Goal: Transaction & Acquisition: Purchase product/service

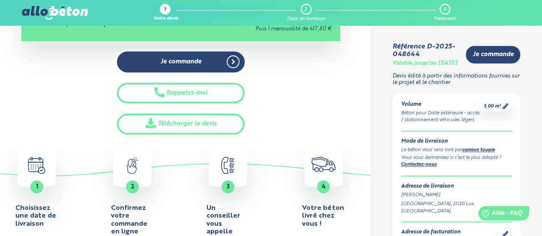
scroll to position [249, 0]
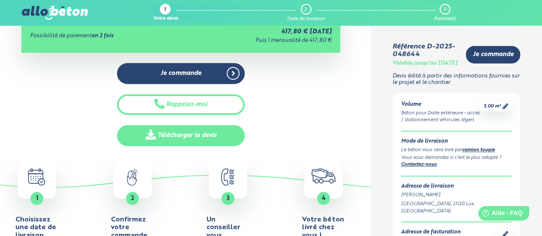
click at [210, 140] on link "Télécharger le devis" at bounding box center [181, 135] width 128 height 21
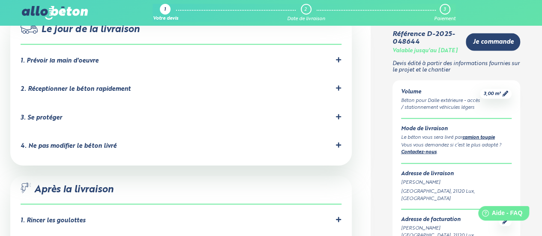
scroll to position [771, 0]
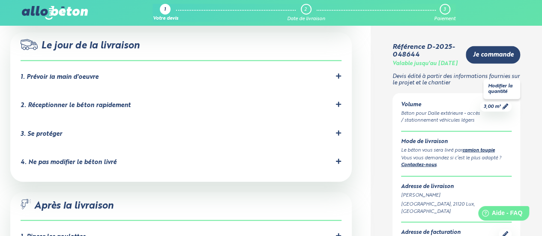
click at [503, 103] on icon at bounding box center [505, 106] width 6 height 6
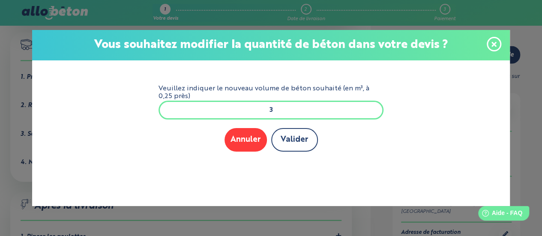
click at [295, 142] on button "Valider" at bounding box center [294, 140] width 47 height 24
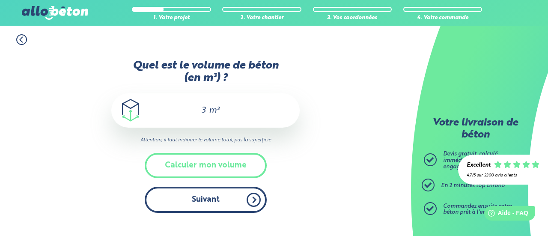
click at [231, 191] on button "Suivant" at bounding box center [206, 200] width 122 height 26
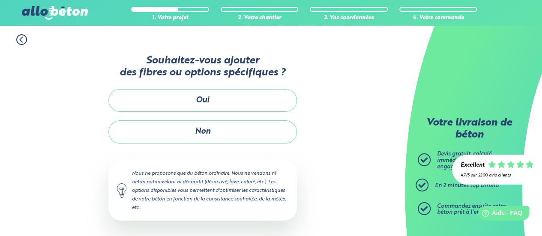
scroll to position [1, 0]
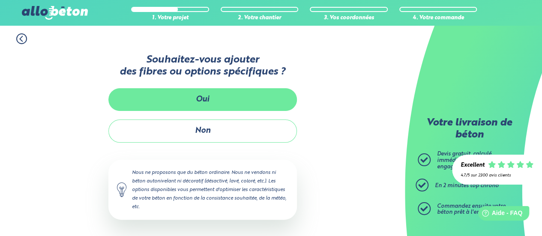
click at [260, 101] on button "Oui" at bounding box center [202, 99] width 188 height 23
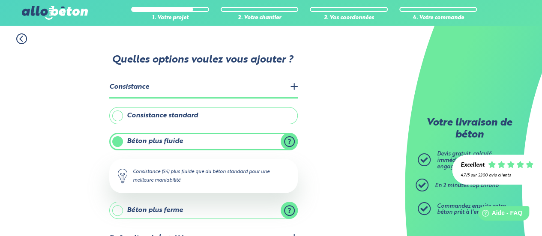
click at [116, 115] on label "Consistance standard" at bounding box center [203, 115] width 188 height 17
click at [0, 0] on input "Consistance standard" at bounding box center [0, 0] width 0 height 0
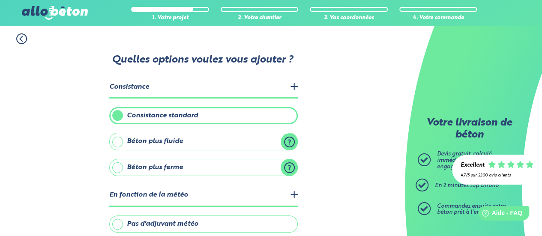
scroll to position [44, 0]
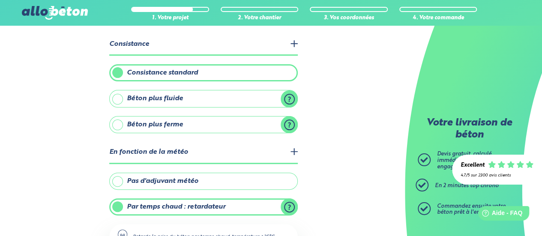
click at [294, 151] on legend "En fonction de la météo" at bounding box center [203, 153] width 188 height 22
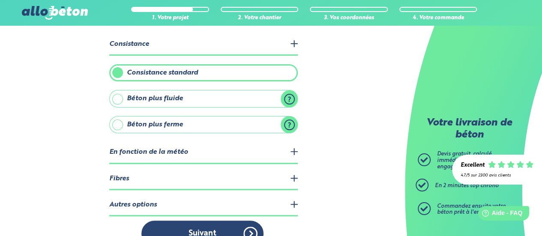
scroll to position [62, 0]
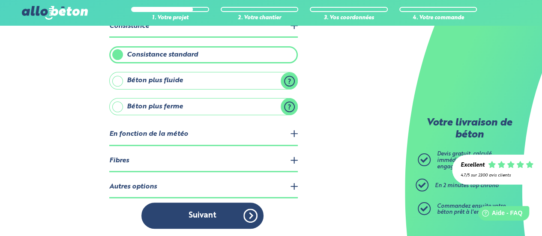
click at [292, 161] on legend "Fibres" at bounding box center [203, 161] width 188 height 22
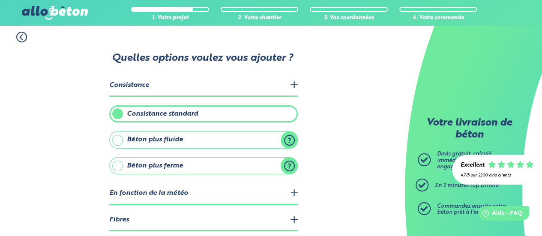
scroll to position [43, 0]
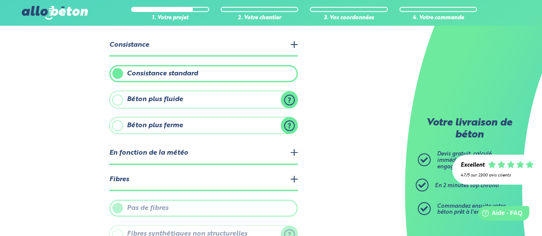
click at [295, 150] on legend "En fonction de la météo" at bounding box center [203, 154] width 188 height 22
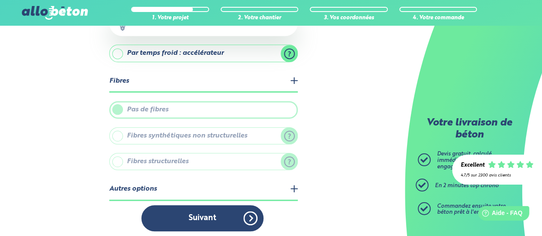
scroll to position [258, 0]
click at [296, 184] on legend "Autres options" at bounding box center [203, 189] width 188 height 22
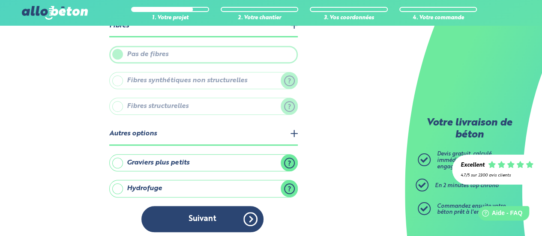
scroll to position [313, 0]
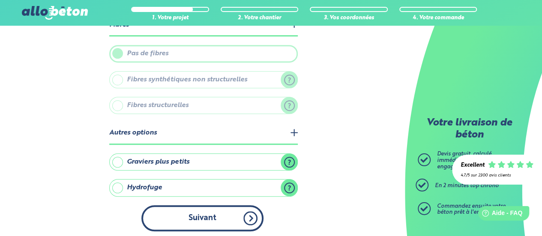
click at [216, 214] on button "Suivant" at bounding box center [202, 218] width 122 height 26
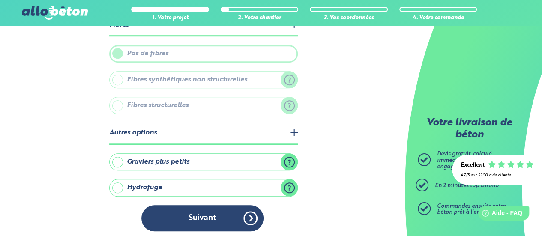
scroll to position [217, 0]
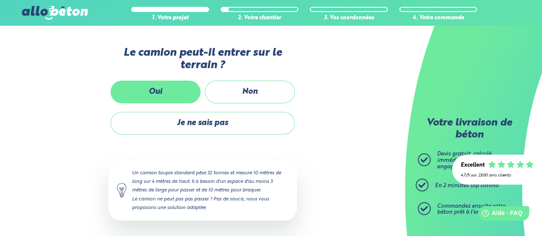
click at [164, 89] on label "Oui" at bounding box center [155, 92] width 90 height 23
click at [0, 0] on input "Oui" at bounding box center [0, 0] width 0 height 0
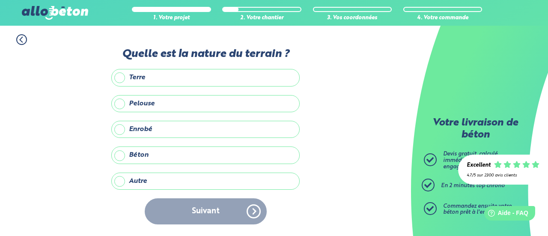
click at [120, 131] on label "Enrobé" at bounding box center [205, 129] width 188 height 17
click at [0, 0] on input "Enrobé" at bounding box center [0, 0] width 0 height 0
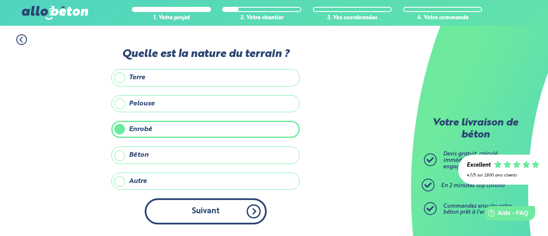
click at [189, 201] on button "Suivant" at bounding box center [206, 211] width 122 height 26
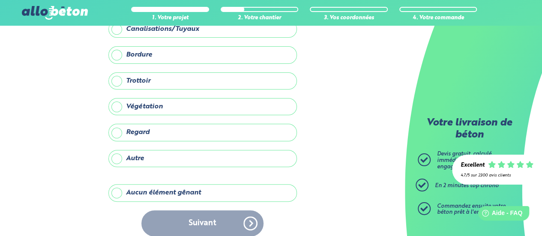
scroll to position [65, 0]
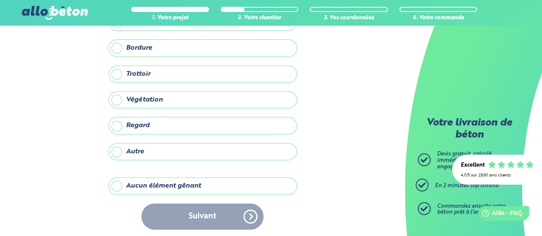
click at [156, 185] on label "Aucun élément gênant" at bounding box center [202, 185] width 188 height 17
click at [0, 0] on input "Aucun élément gênant" at bounding box center [0, 0] width 0 height 0
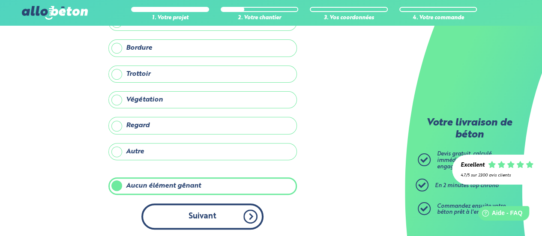
click at [188, 210] on button "Suivant" at bounding box center [202, 216] width 122 height 26
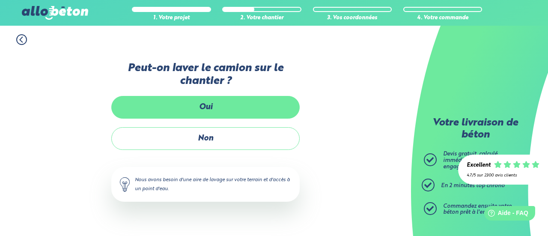
click at [207, 108] on label "Oui" at bounding box center [205, 107] width 188 height 23
click at [0, 0] on input "Oui" at bounding box center [0, 0] width 0 height 0
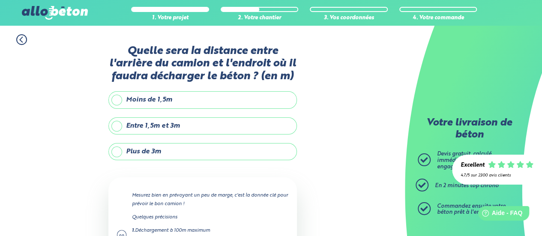
click at [116, 125] on label "Entre 1,5m et 3m" at bounding box center [202, 125] width 188 height 17
click at [0, 0] on input "Entre 1,5m et 3m" at bounding box center [0, 0] width 0 height 0
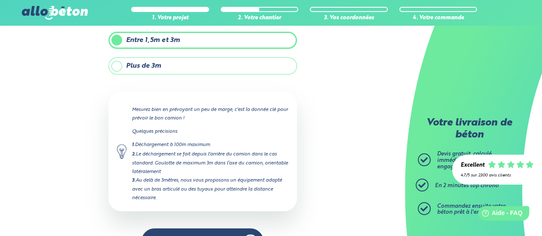
scroll to position [110, 0]
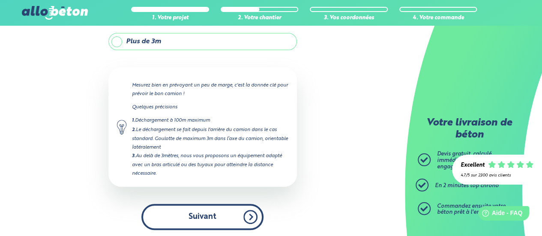
click at [190, 212] on button "Suivant" at bounding box center [202, 217] width 122 height 26
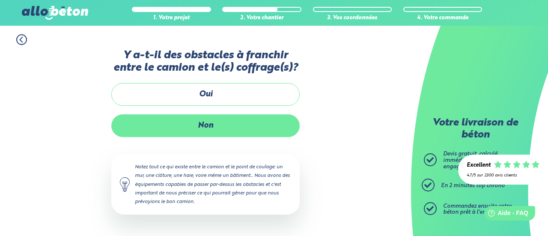
click at [225, 135] on label "Non" at bounding box center [205, 125] width 188 height 23
click at [0, 0] on input "Non" at bounding box center [0, 0] width 0 height 0
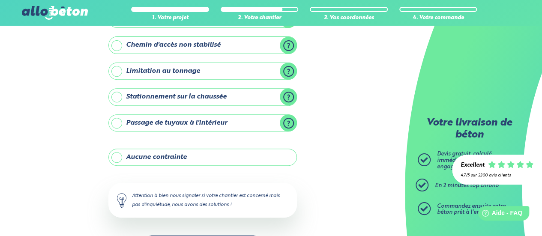
scroll to position [128, 0]
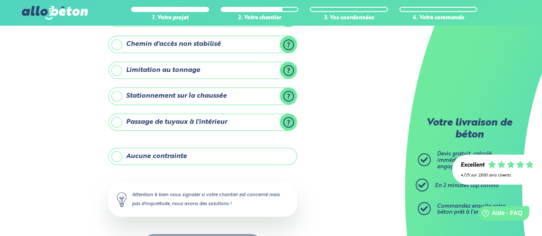
click at [178, 153] on label "Aucune contrainte" at bounding box center [202, 156] width 188 height 17
click at [0, 0] on input "Aucune contrainte" at bounding box center [0, 0] width 0 height 0
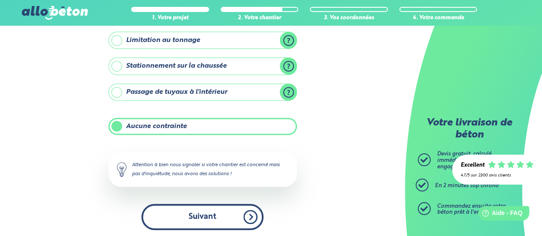
drag, startPoint x: 202, startPoint y: 214, endPoint x: 216, endPoint y: 194, distance: 24.6
click at [203, 213] on button "Suivant" at bounding box center [202, 217] width 122 height 26
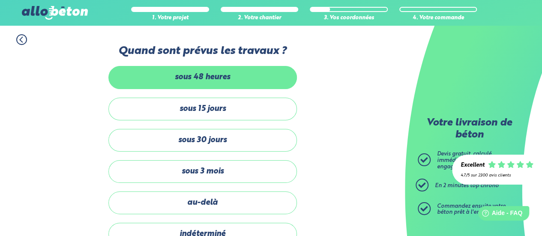
click at [228, 79] on label "sous 48 heures" at bounding box center [202, 77] width 188 height 23
click at [0, 0] on input "sous 48 heures" at bounding box center [0, 0] width 0 height 0
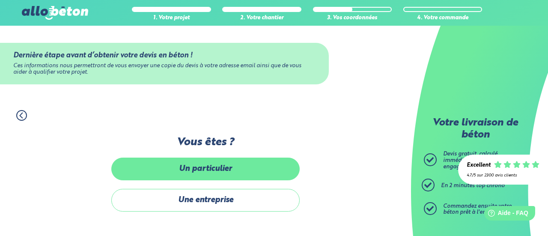
click at [230, 166] on label "Un particulier" at bounding box center [205, 169] width 188 height 23
click at [0, 0] on input "Un particulier" at bounding box center [0, 0] width 0 height 0
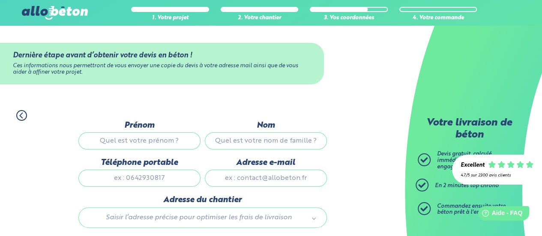
click at [149, 136] on input "Prénom" at bounding box center [139, 140] width 122 height 17
type input "Angélique"
type input "Legrand"
type input "0658743972"
type input "a.legrand23@yahoo.fr"
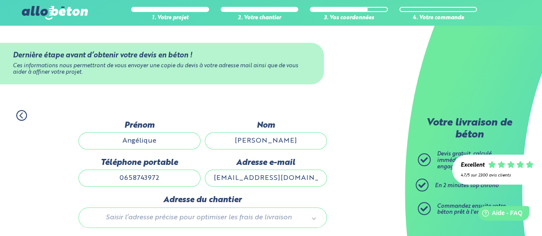
type input "17 rue de la venelle"
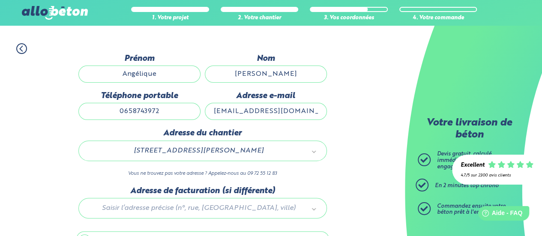
scroll to position [86, 0]
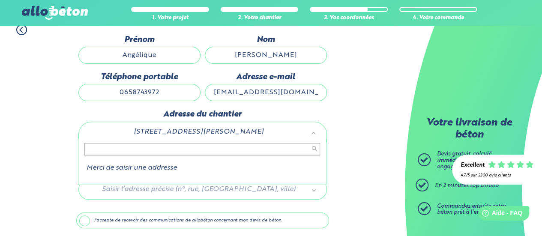
click at [162, 151] on input "text" at bounding box center [202, 149] width 236 height 12
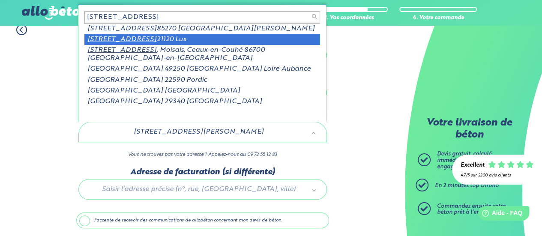
type input "17 RUE DE LA VENELLE"
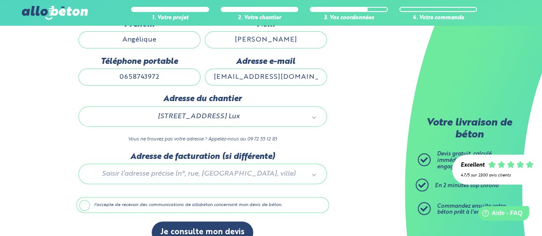
scroll to position [116, 0]
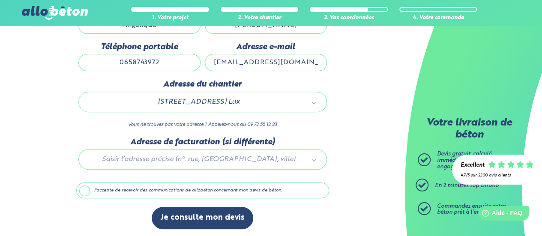
click at [82, 189] on label "J'accepte de recevoir des communications de allobéton concernant mon devis de b…" at bounding box center [202, 190] width 253 height 16
click at [0, 0] on input "J'accepte de recevoir des communications de allobéton concernant mon devis de b…" at bounding box center [0, 0] width 0 height 0
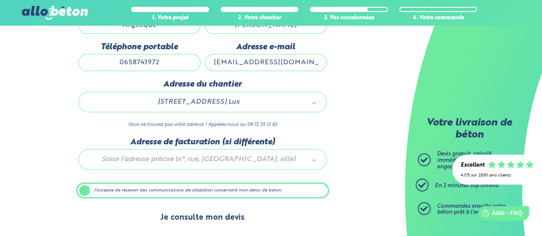
click at [202, 221] on button "Je consulte mon devis" at bounding box center [202, 218] width 101 height 22
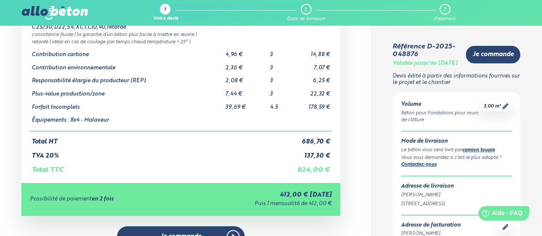
scroll to position [171, 0]
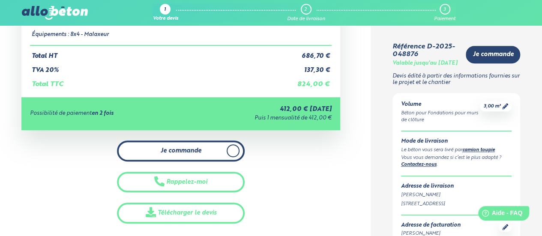
click at [218, 140] on link "Je commande" at bounding box center [181, 150] width 128 height 21
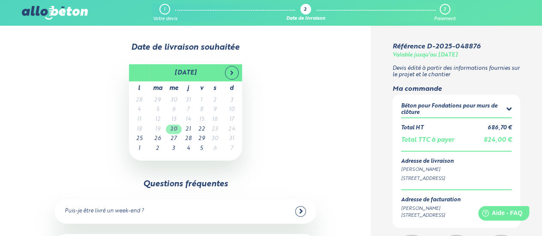
click at [174, 127] on td "20" at bounding box center [174, 130] width 16 height 10
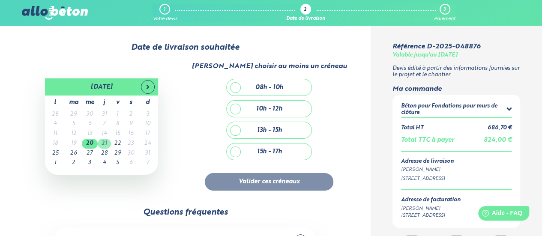
click at [107, 143] on td "21" at bounding box center [104, 144] width 13 height 10
click at [88, 142] on td "20" at bounding box center [90, 144] width 16 height 10
click at [109, 142] on td "21" at bounding box center [104, 144] width 13 height 10
click at [121, 144] on td "22" at bounding box center [117, 144] width 13 height 10
click at [91, 146] on td "20" at bounding box center [90, 144] width 16 height 10
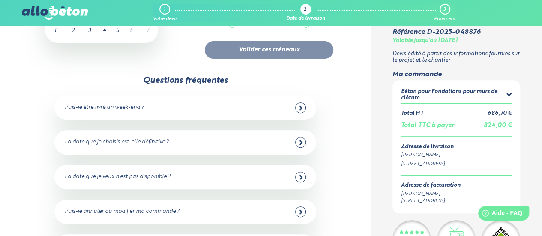
scroll to position [128, 0]
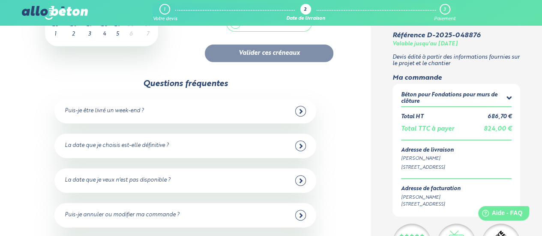
click at [302, 114] on icon at bounding box center [301, 111] width 4 height 8
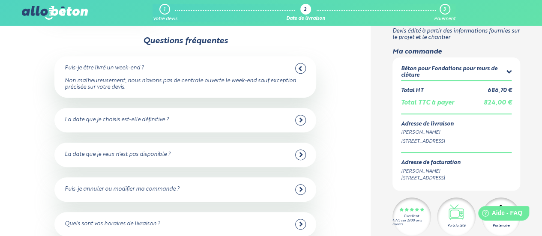
scroll to position [214, 0]
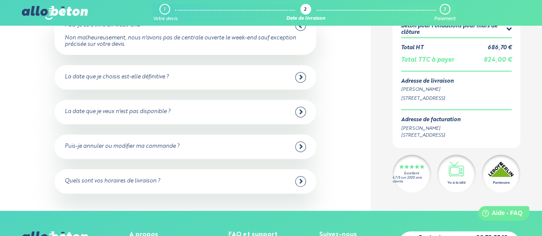
click at [293, 80] on div "La date que je choisis est-elle définitive ?" at bounding box center [185, 77] width 241 height 11
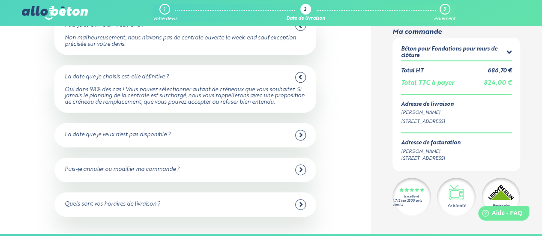
click at [240, 140] on div "La date que je veux n'est pas disponible ?" at bounding box center [185, 135] width 241 height 11
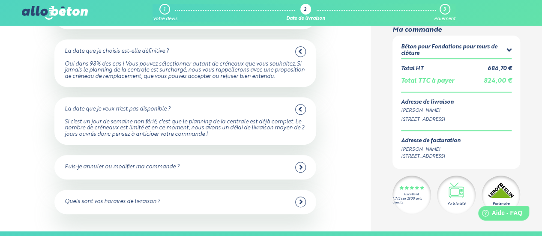
scroll to position [257, 0]
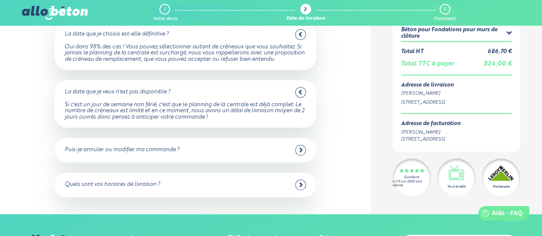
click at [223, 155] on div "Puis-je annuler ou modifier ma commande ?" at bounding box center [185, 150] width 241 height 11
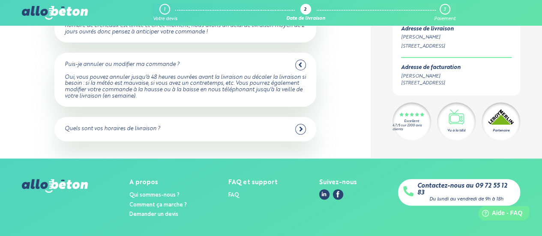
scroll to position [343, 0]
click at [222, 134] on div "Quels sont vos horaires de livraison ?" at bounding box center [185, 128] width 241 height 11
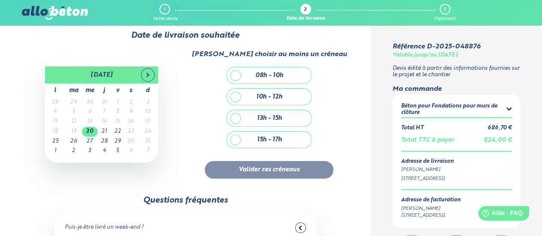
scroll to position [0, 0]
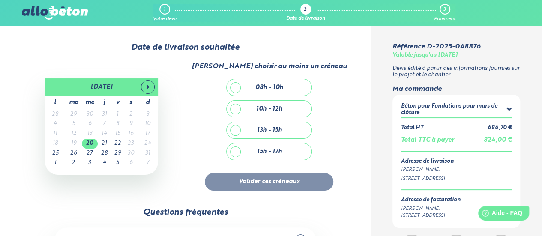
click at [72, 142] on td "19" at bounding box center [74, 144] width 16 height 10
click at [73, 144] on td "19" at bounding box center [74, 144] width 16 height 10
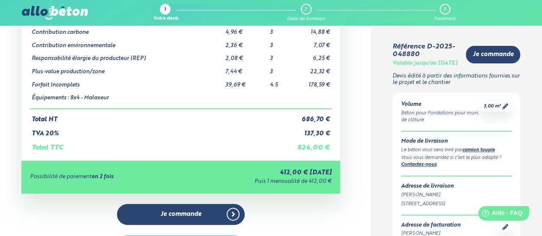
scroll to position [128, 0]
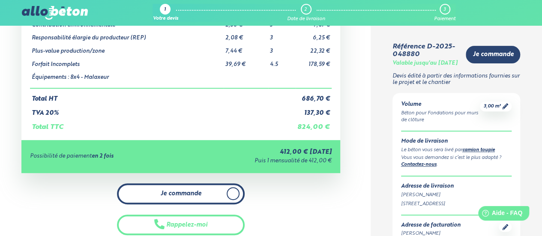
click at [196, 190] on span "Je commande" at bounding box center [181, 193] width 41 height 7
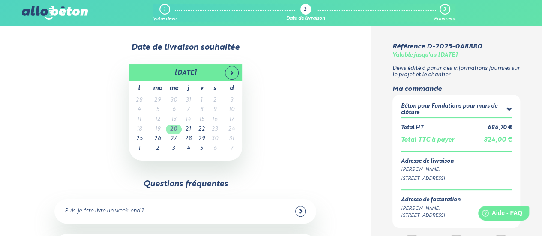
click at [173, 128] on td "20" at bounding box center [174, 130] width 16 height 10
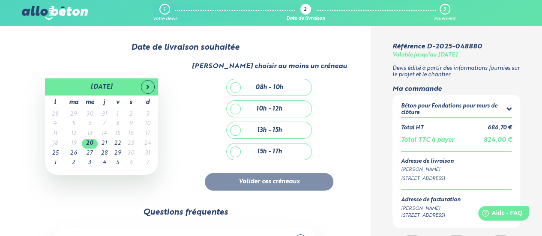
click at [234, 131] on div "13h - 15h" at bounding box center [269, 130] width 85 height 16
checkbox input "true"
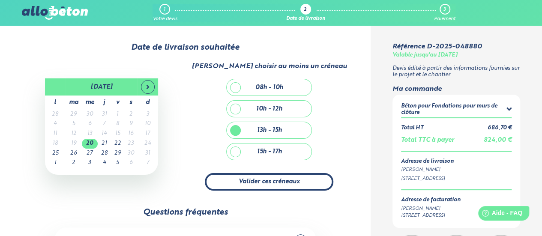
click at [255, 183] on button "Valider ces créneaux" at bounding box center [269, 182] width 128 height 18
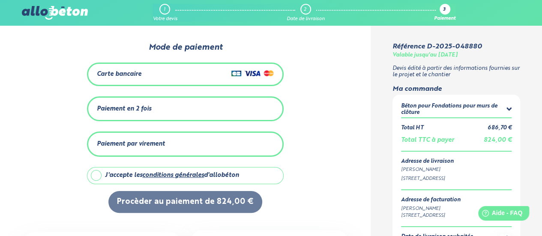
click at [97, 174] on label "J'accepte les conditions générales d'allobéton" at bounding box center [185, 175] width 196 height 17
checkbox input "true"
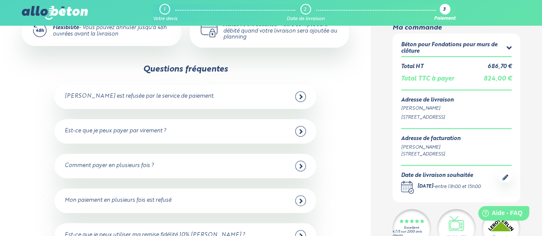
scroll to position [257, 0]
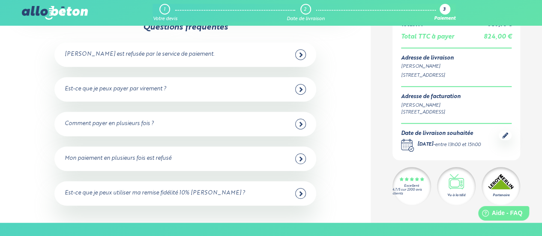
click at [300, 124] on icon at bounding box center [300, 124] width 3 height 5
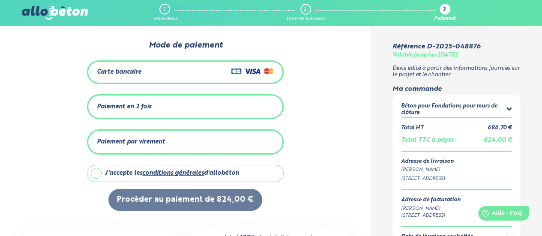
scroll to position [0, 0]
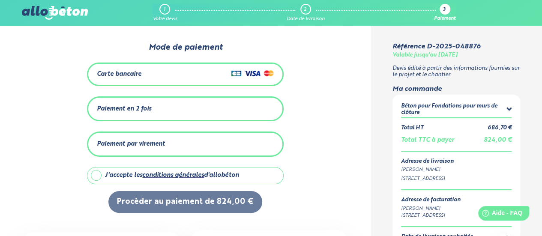
click at [136, 172] on div "J'accepte les conditions générales d'allobéton" at bounding box center [172, 175] width 134 height 7
checkbox input "true"
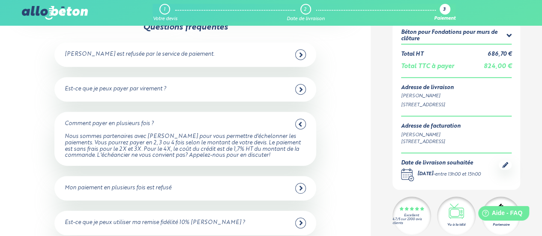
scroll to position [300, 0]
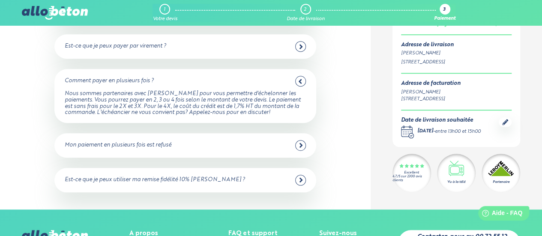
click at [297, 179] on div at bounding box center [300, 180] width 11 height 11
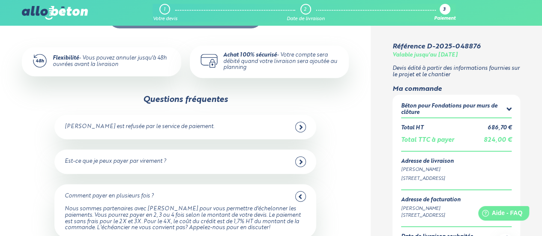
scroll to position [171, 0]
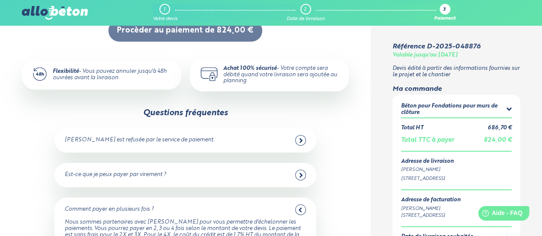
click at [293, 173] on div "Est-ce que je peux payer par virement ?" at bounding box center [185, 175] width 241 height 11
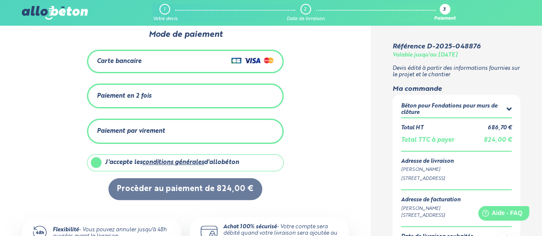
scroll to position [0, 0]
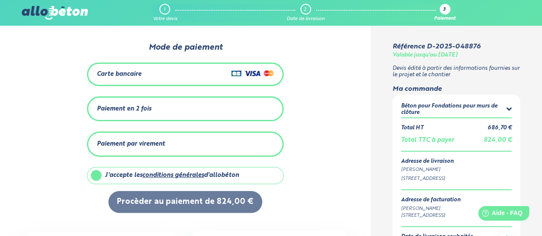
click at [188, 110] on div "Paiement en 2 fois" at bounding box center [185, 109] width 176 height 14
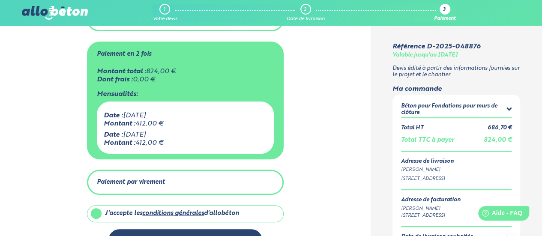
scroll to position [43, 0]
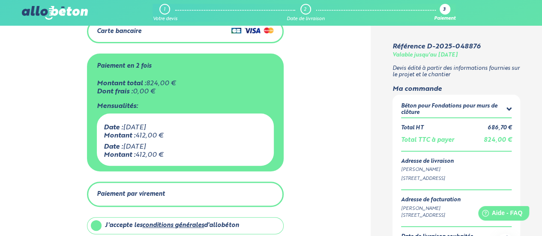
click at [212, 139] on div "Date : aujourd'hui Montant : 412,00 € Date : 16 septembre 2025 Montant : 412,00…" at bounding box center [185, 139] width 176 height 52
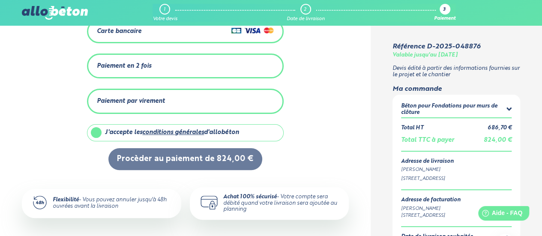
click at [204, 68] on div "Paiement en 2 fois" at bounding box center [185, 66] width 176 height 14
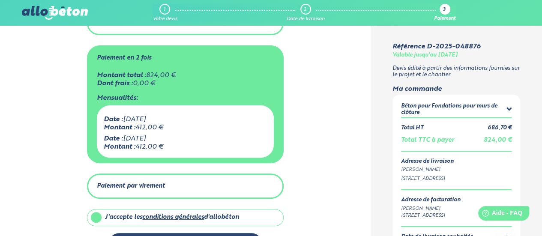
scroll to position [0, 0]
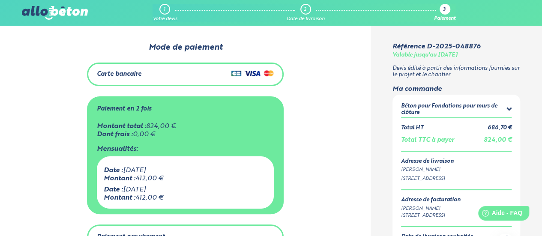
click at [182, 190] on div "Date : 16 septembre 2025" at bounding box center [185, 190] width 163 height 8
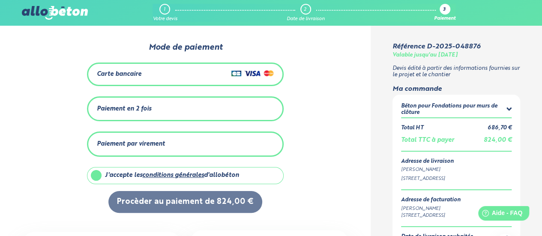
click at [190, 110] on div "Paiement en 2 fois" at bounding box center [185, 109] width 176 height 14
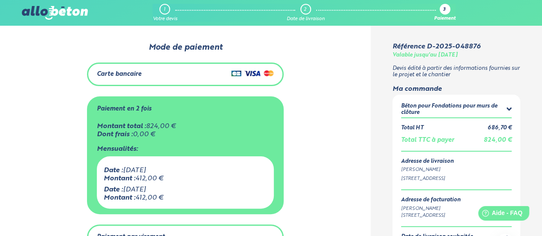
click at [244, 149] on div "Mensualités:" at bounding box center [185, 149] width 176 height 8
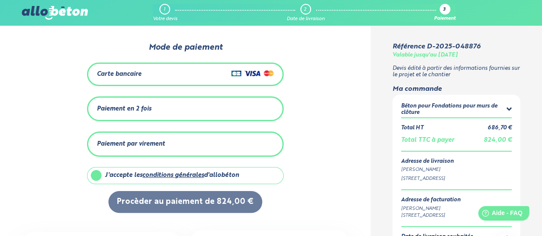
click at [207, 75] on div "Carte bancaire" at bounding box center [185, 74] width 176 height 12
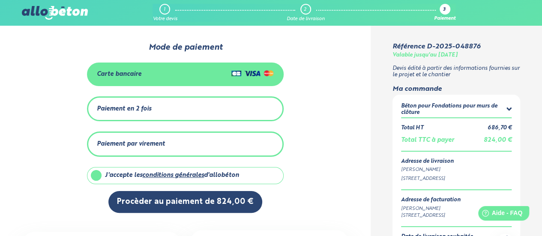
click at [194, 108] on div "Paiement en 2 fois" at bounding box center [185, 109] width 176 height 14
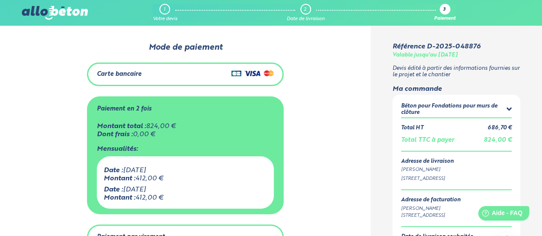
click at [200, 78] on div "Carte bancaire" at bounding box center [185, 74] width 176 height 12
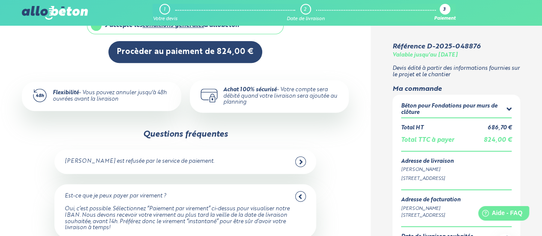
scroll to position [171, 0]
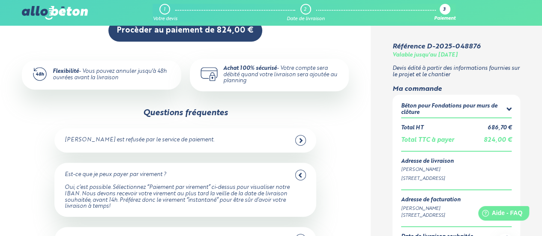
click at [303, 138] on div at bounding box center [300, 140] width 11 height 11
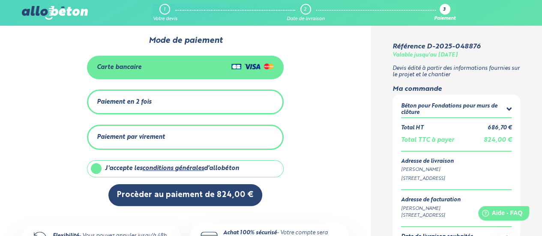
scroll to position [0, 0]
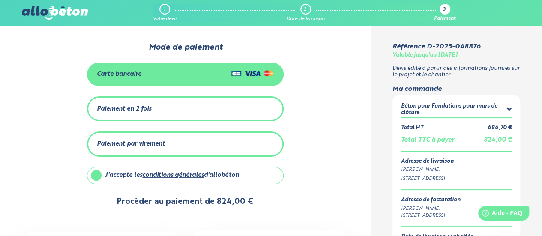
drag, startPoint x: 192, startPoint y: 199, endPoint x: 206, endPoint y: 196, distance: 13.5
click at [191, 198] on button "Procèder au paiement de 824,00 €" at bounding box center [185, 202] width 154 height 22
